Goal: Task Accomplishment & Management: Manage account settings

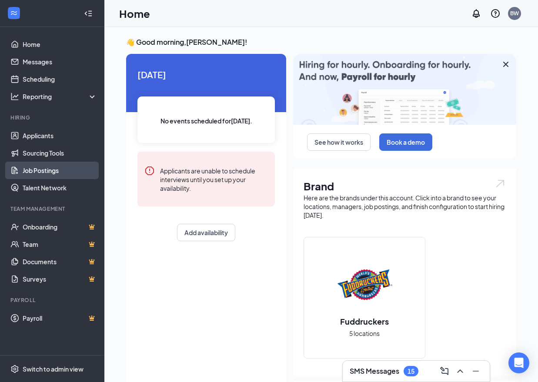
click at [46, 178] on link "Job Postings" at bounding box center [60, 170] width 74 height 17
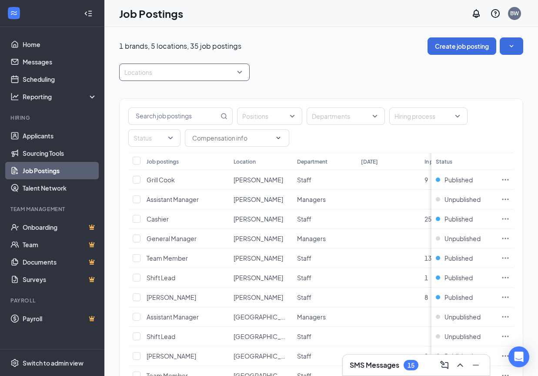
click at [207, 75] on div at bounding box center [179, 72] width 117 height 14
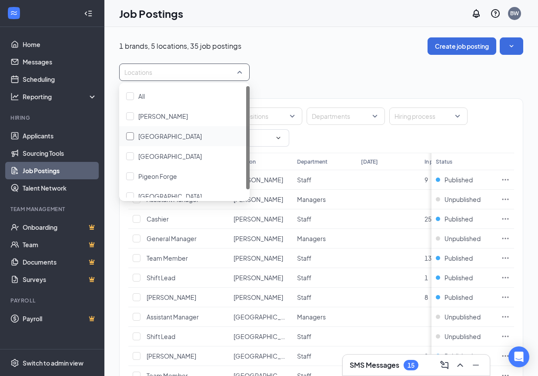
click at [170, 137] on div "[GEOGRAPHIC_DATA]" at bounding box center [184, 136] width 117 height 10
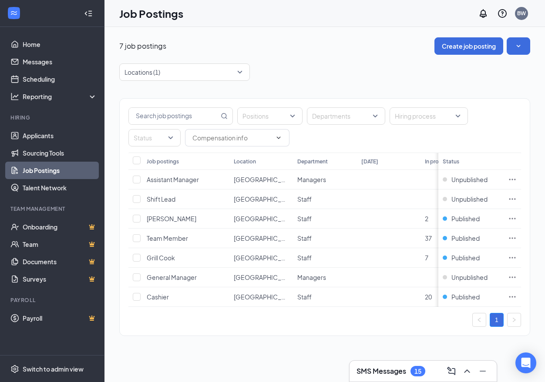
click at [322, 64] on div "Locations (1)" at bounding box center [324, 72] width 411 height 17
click at [135, 178] on input "checkbox" at bounding box center [137, 180] width 8 height 8
checkbox input "true"
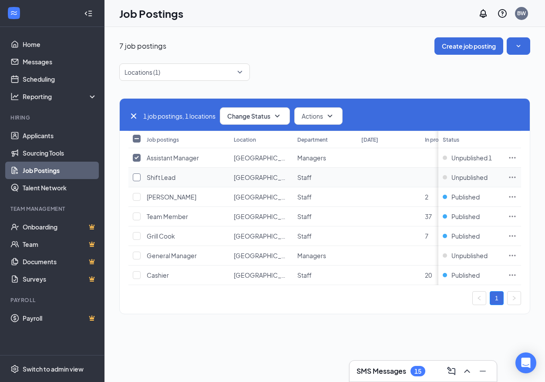
click at [138, 180] on input "checkbox" at bounding box center [137, 178] width 8 height 8
checkbox input "true"
click at [278, 118] on icon "SmallChevronDown" at bounding box center [277, 116] width 10 height 10
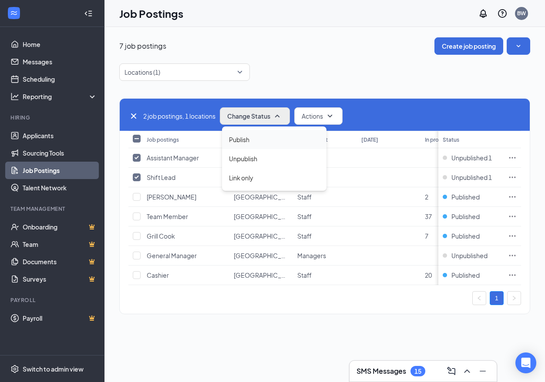
click at [263, 140] on div "Publish" at bounding box center [274, 139] width 104 height 19
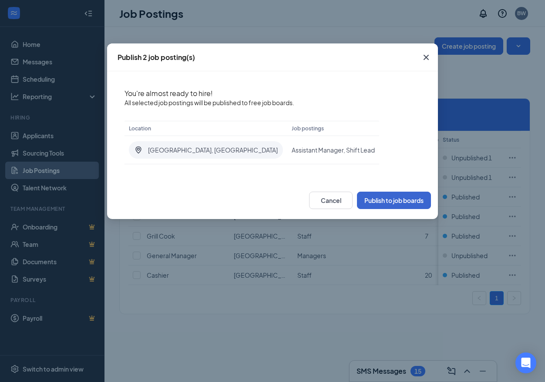
click at [397, 202] on button "Publish to job boards" at bounding box center [394, 200] width 74 height 17
